Goal: Task Accomplishment & Management: Manage account settings

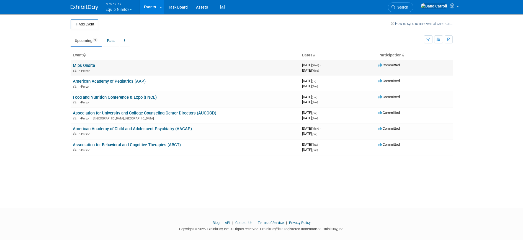
click at [75, 64] on link "Mlps Onsite" at bounding box center [84, 65] width 22 height 5
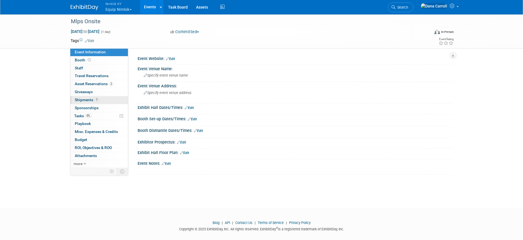
click at [89, 100] on span "Shipments 1" at bounding box center [87, 100] width 24 height 4
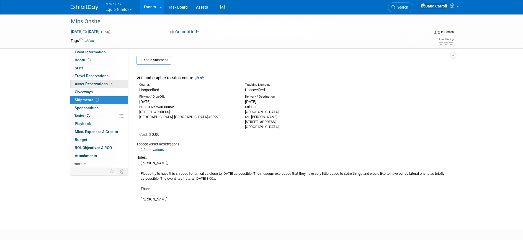
click at [79, 84] on span "Asset Reservations 2" at bounding box center [94, 84] width 38 height 4
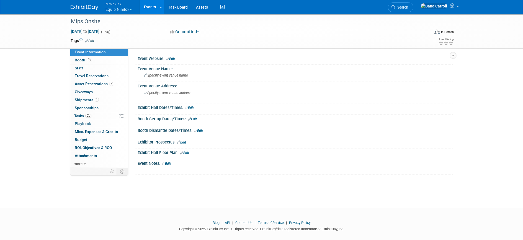
click at [83, 5] on img at bounding box center [85, 8] width 28 height 6
